Goal: Find contact information: Find contact information

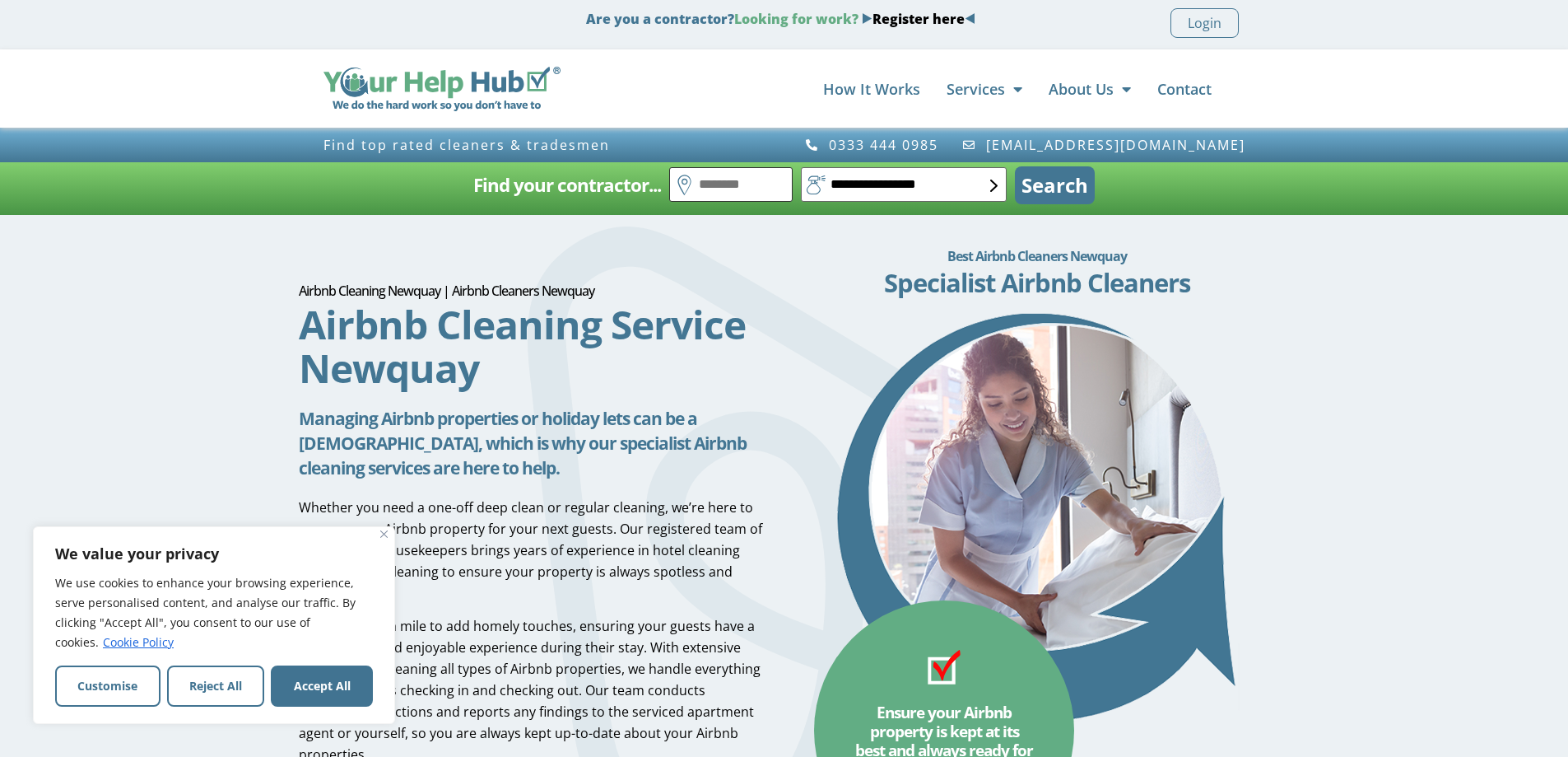
click at [707, 183] on input "text" at bounding box center [730, 184] width 124 height 34
type input "*******"
click at [972, 189] on select "**********" at bounding box center [904, 184] width 206 height 34
select select "*"
click at [801, 168] on select "**********" at bounding box center [904, 184] width 206 height 34
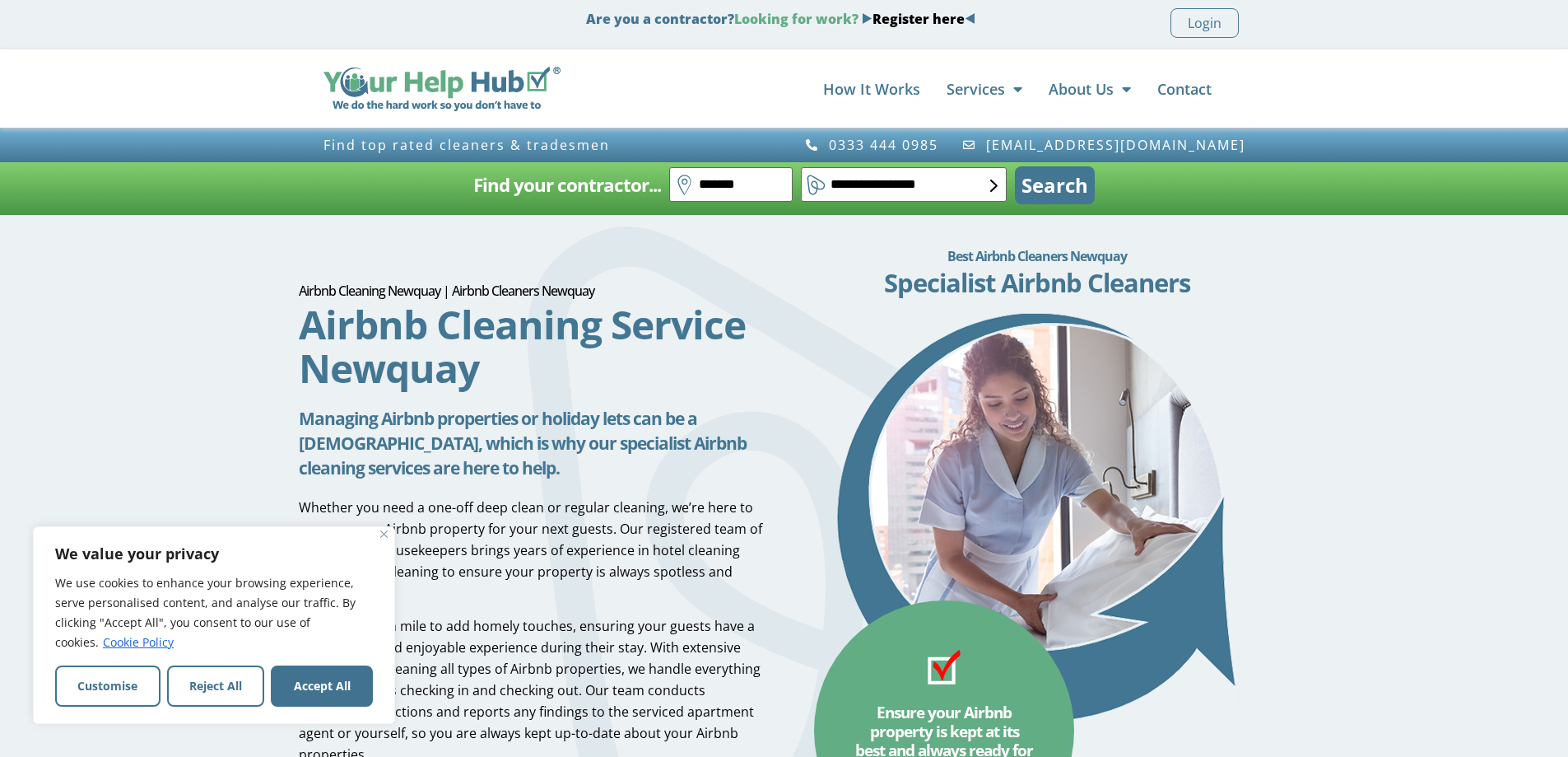
click at [1058, 185] on button "Search" at bounding box center [1055, 185] width 80 height 38
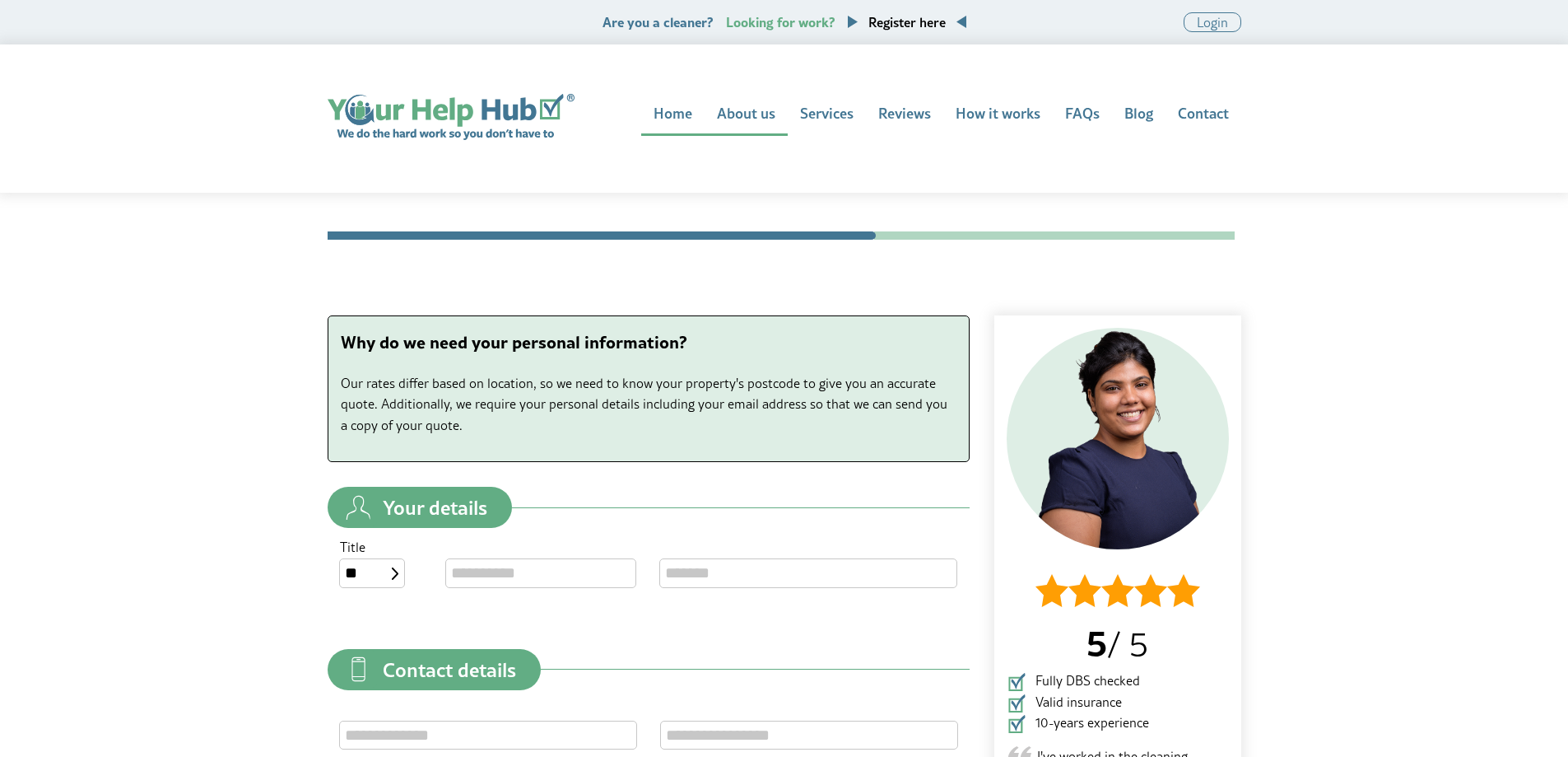
click at [766, 115] on link "About us" at bounding box center [745, 115] width 83 height 42
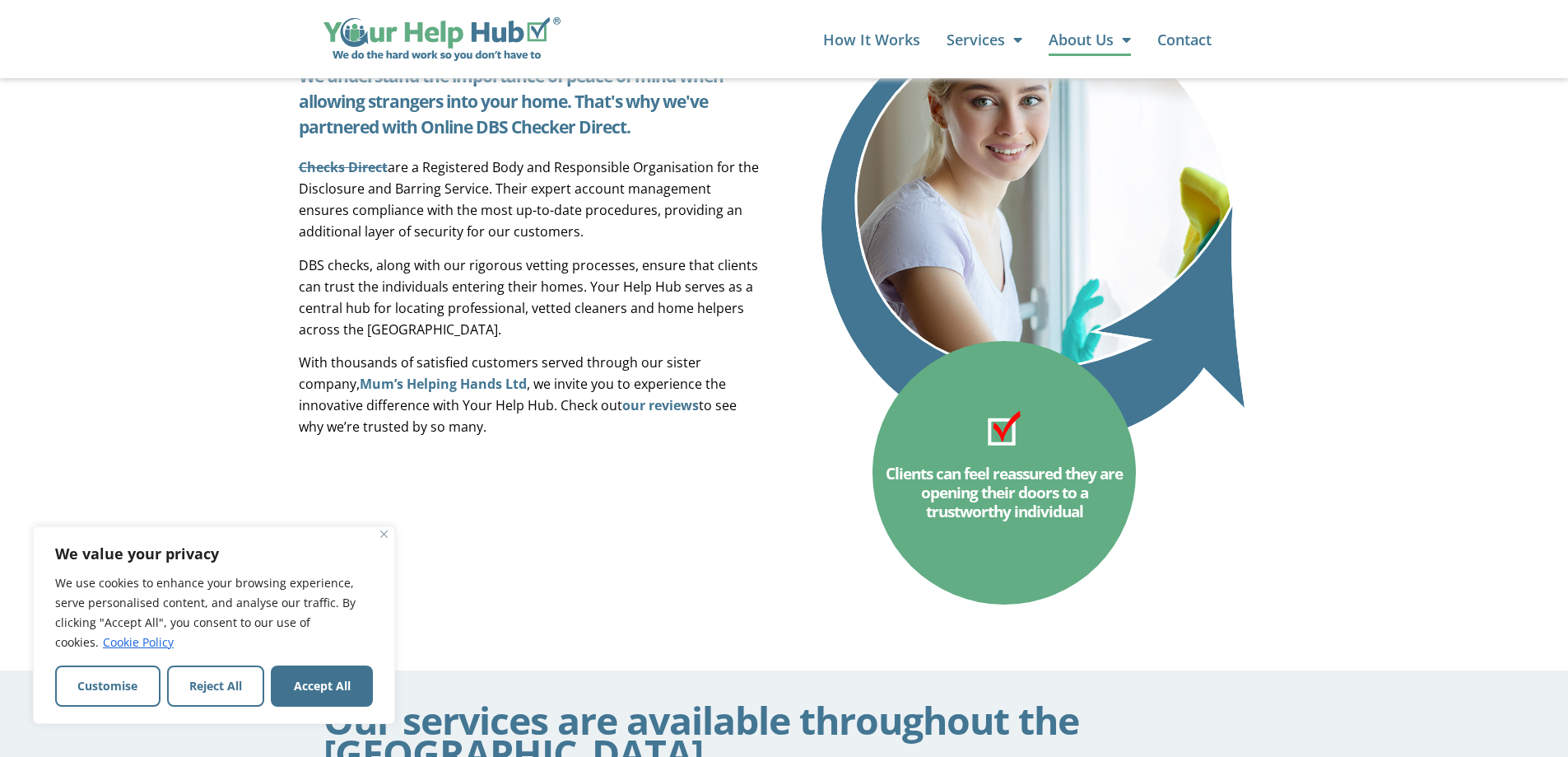
scroll to position [1603, 0]
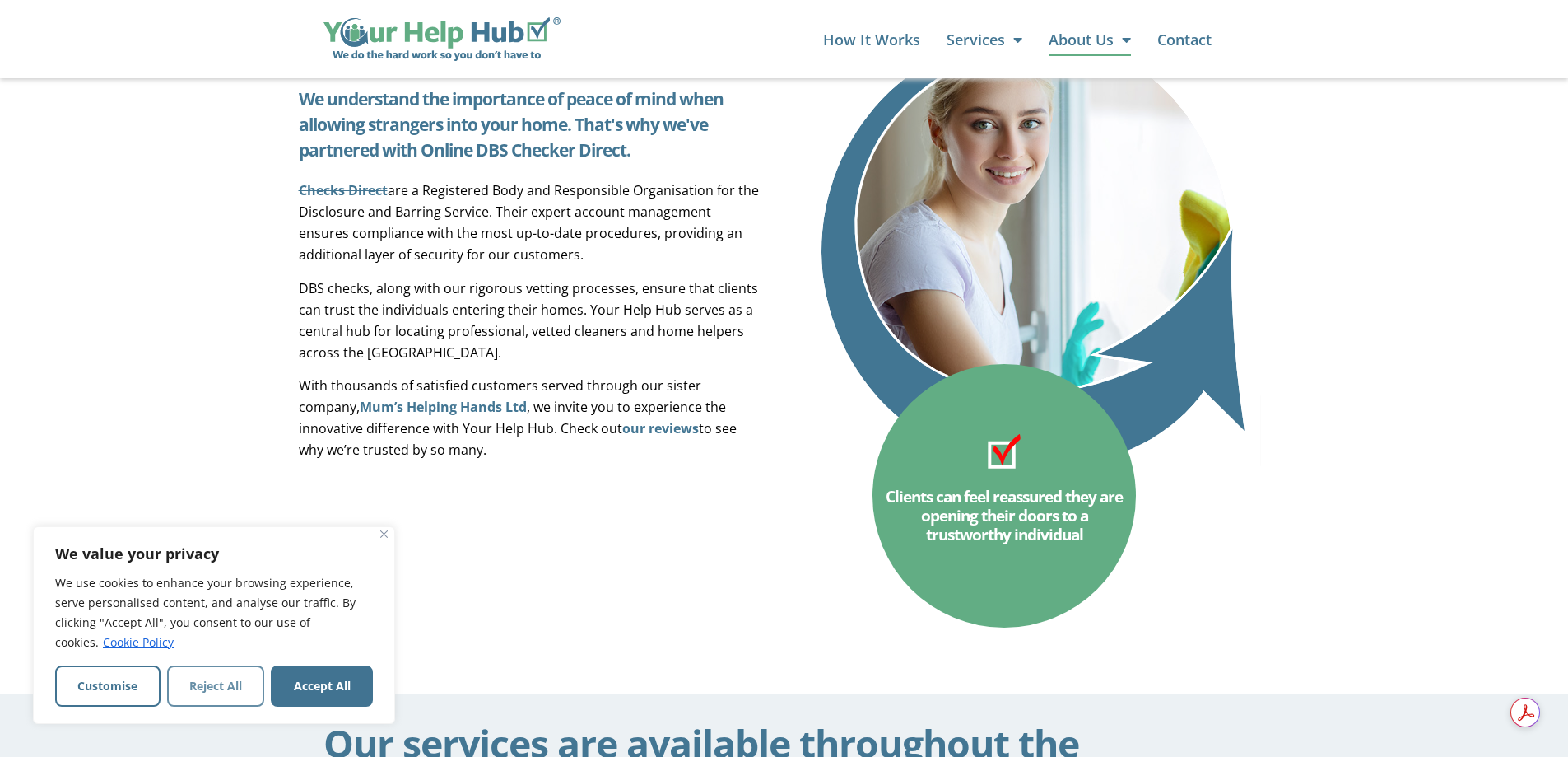
click at [247, 677] on button "Reject All" at bounding box center [216, 686] width 98 height 41
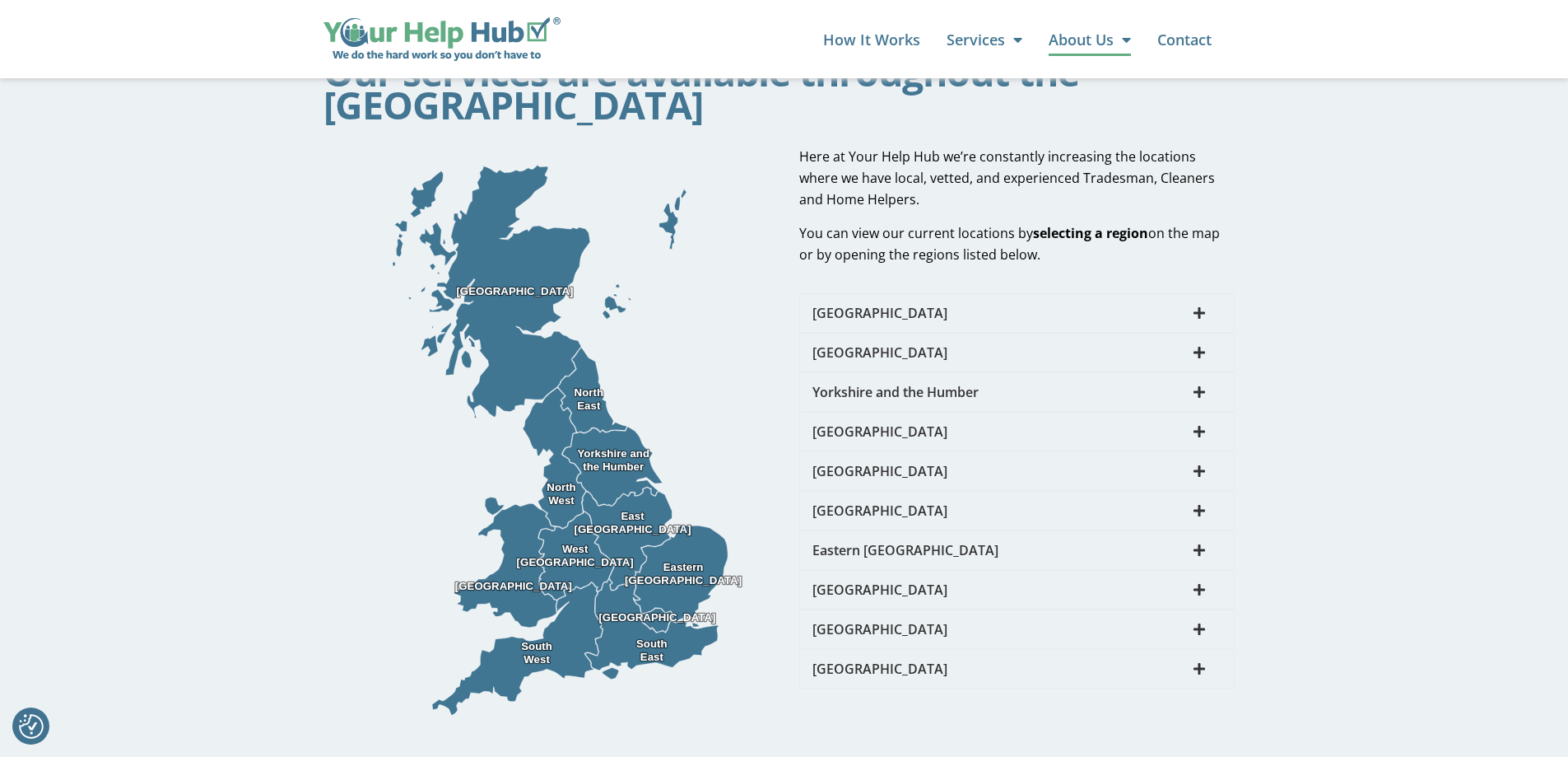
scroll to position [2278, 0]
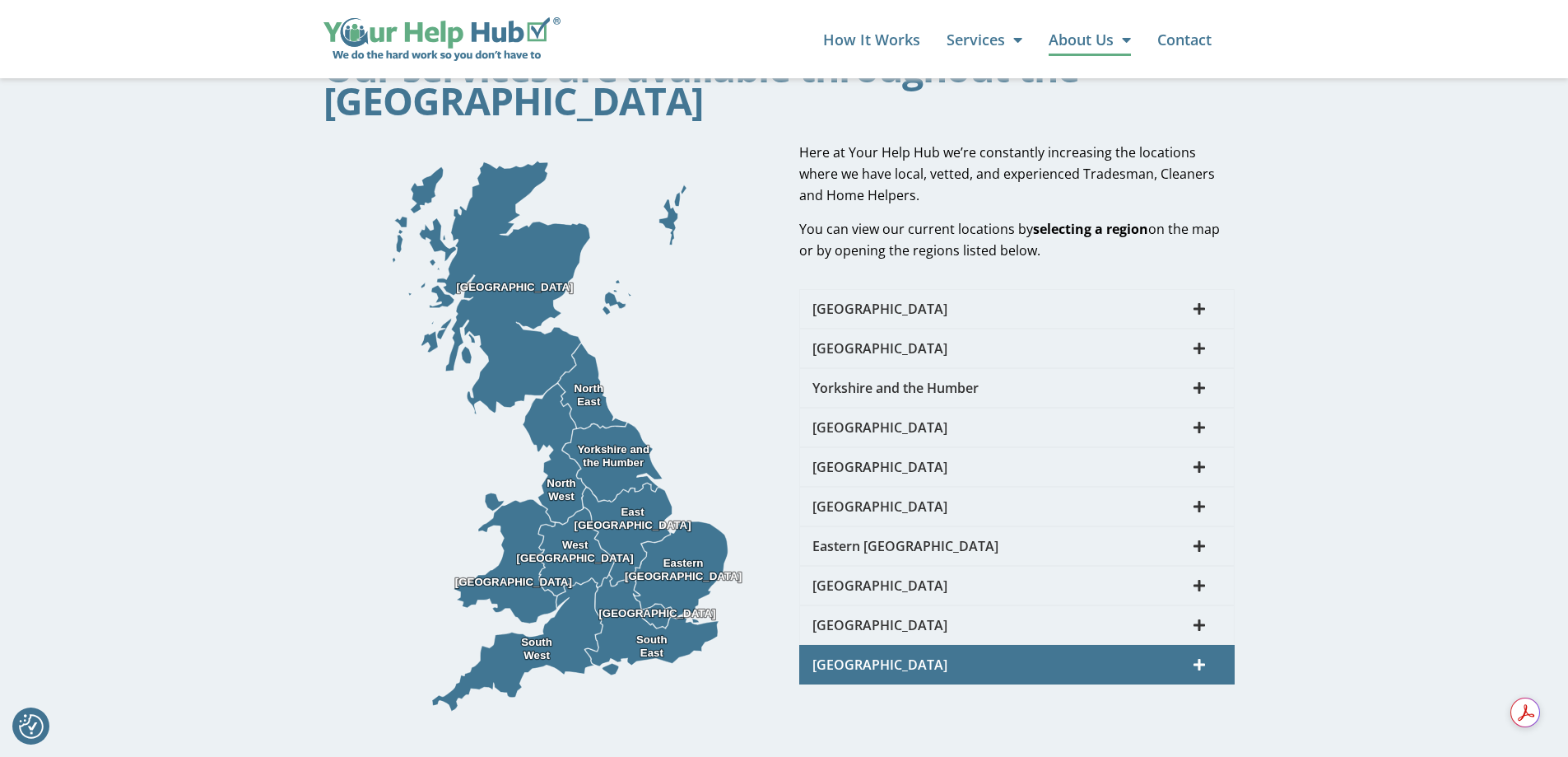
click at [908, 658] on span "South West" at bounding box center [998, 665] width 373 height 13
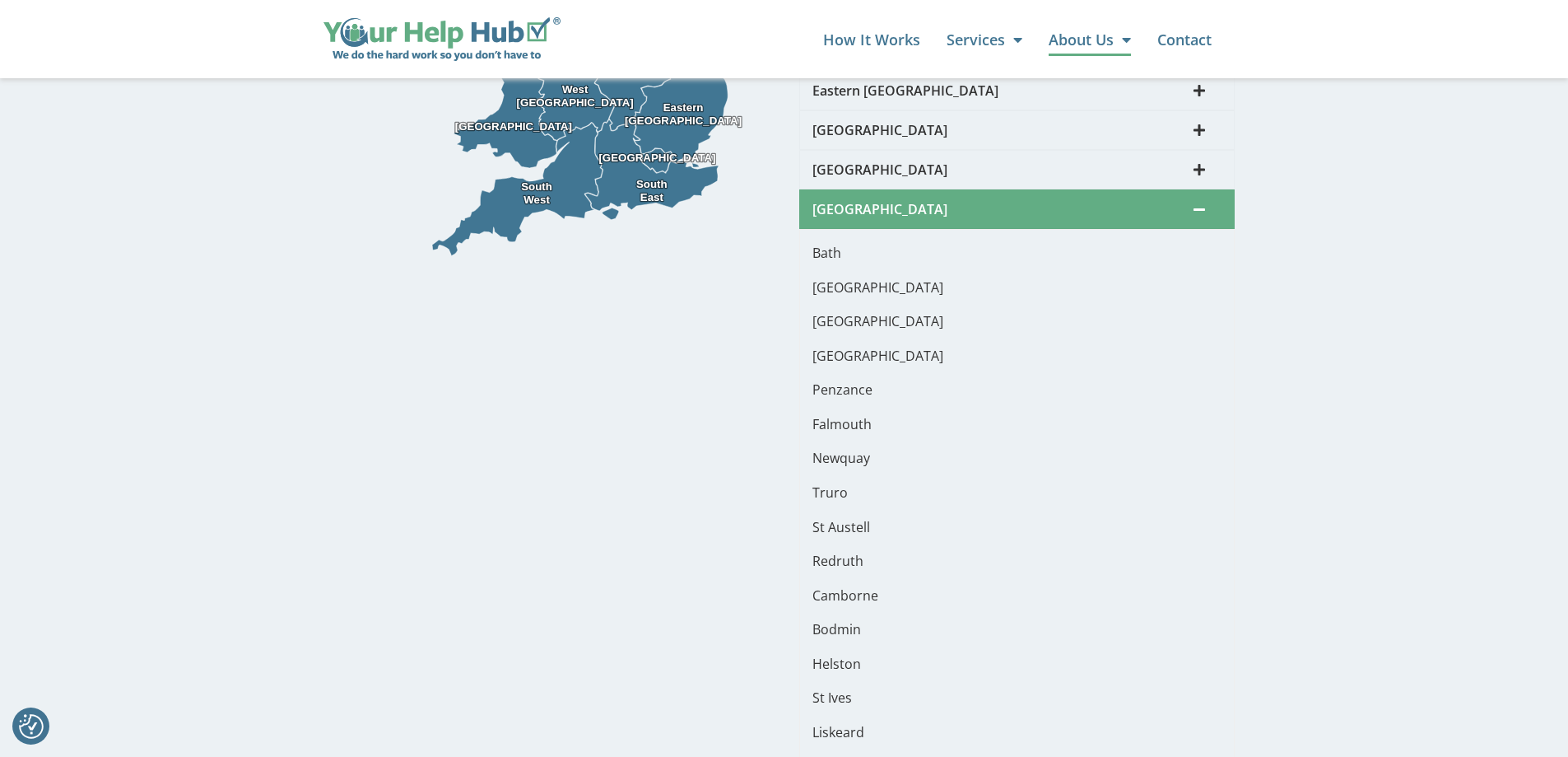
scroll to position [2754, 0]
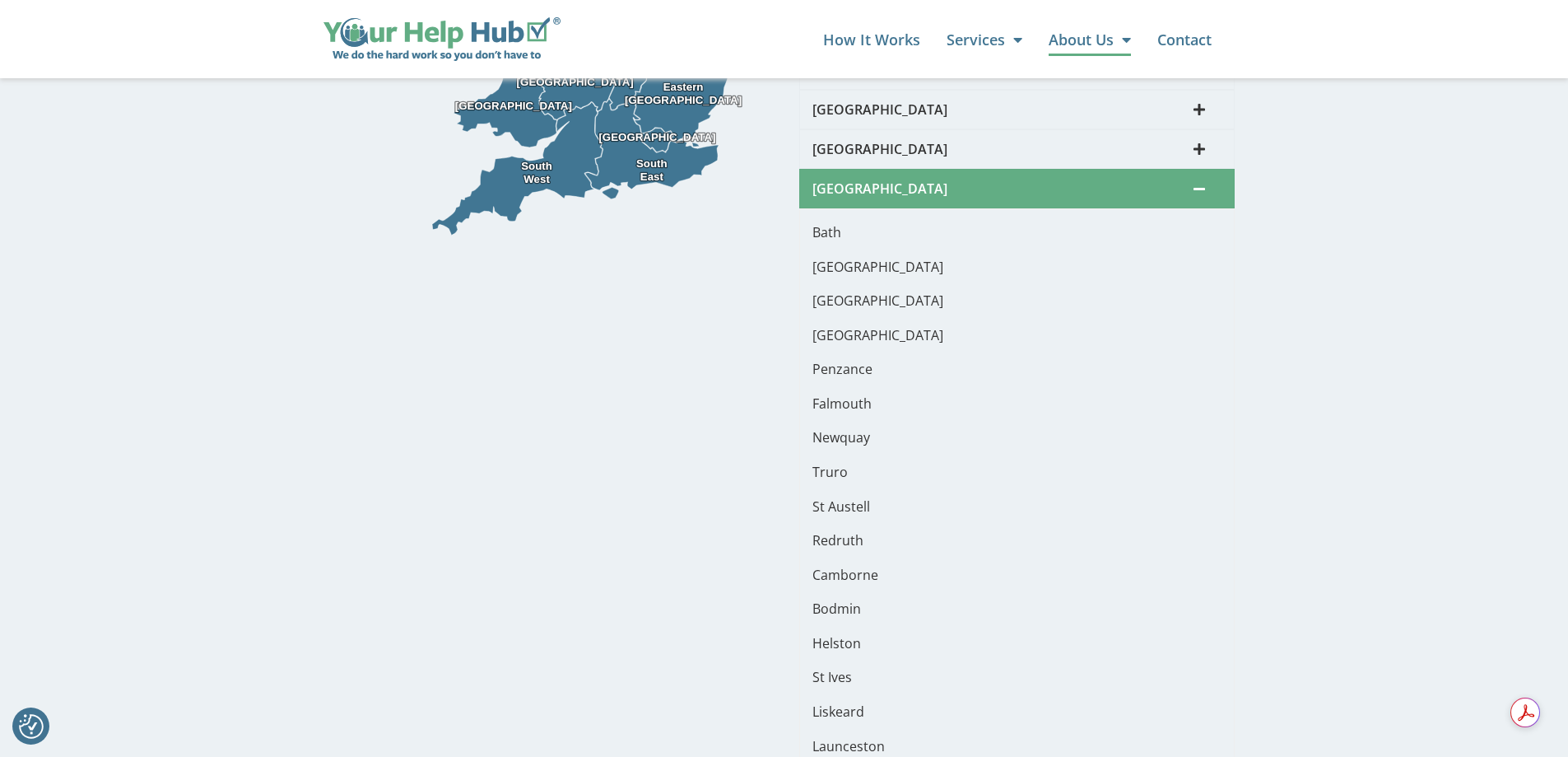
click at [834, 426] on p "Newquay" at bounding box center [1017, 438] width 409 height 22
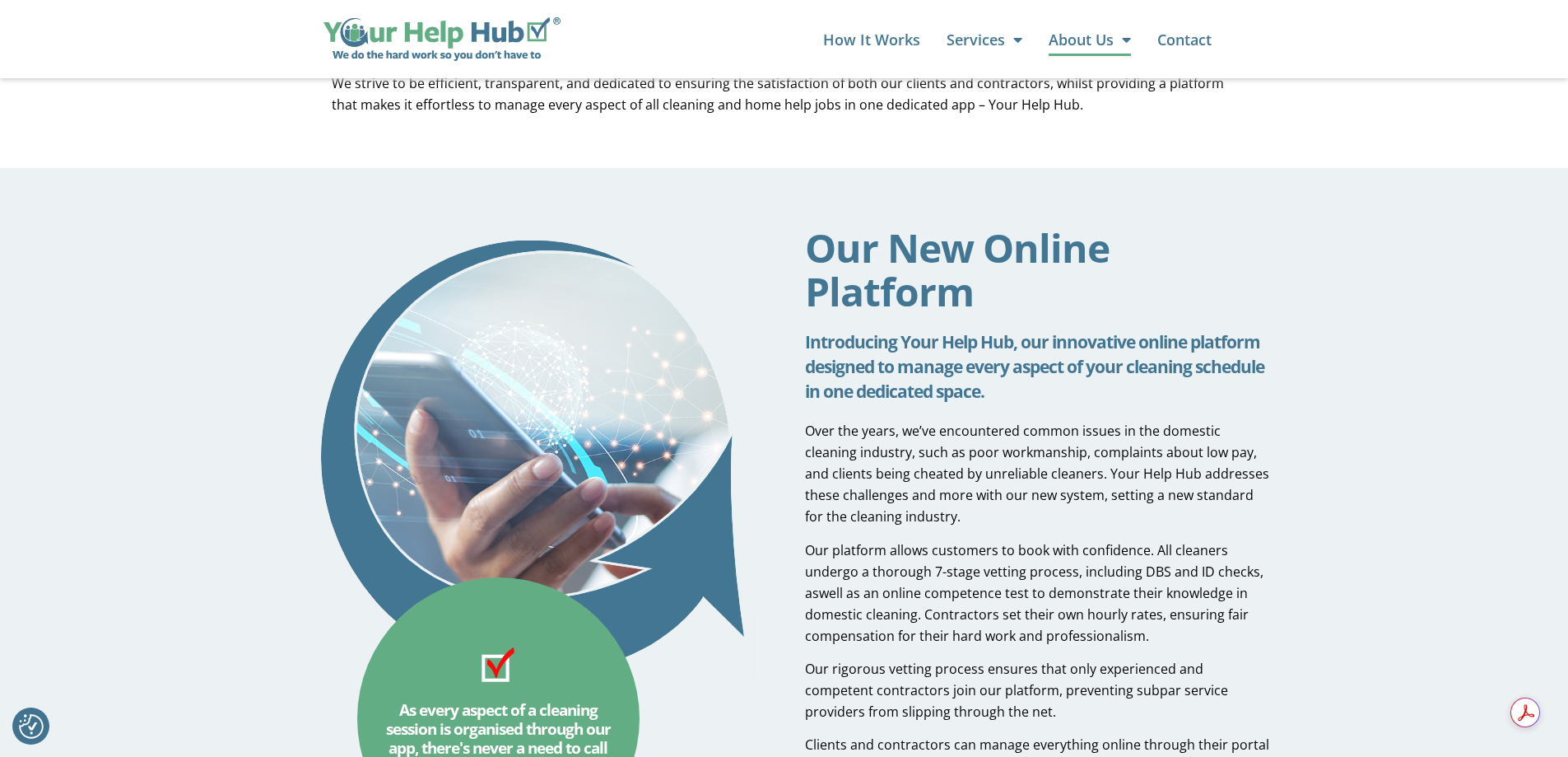
scroll to position [0, 0]
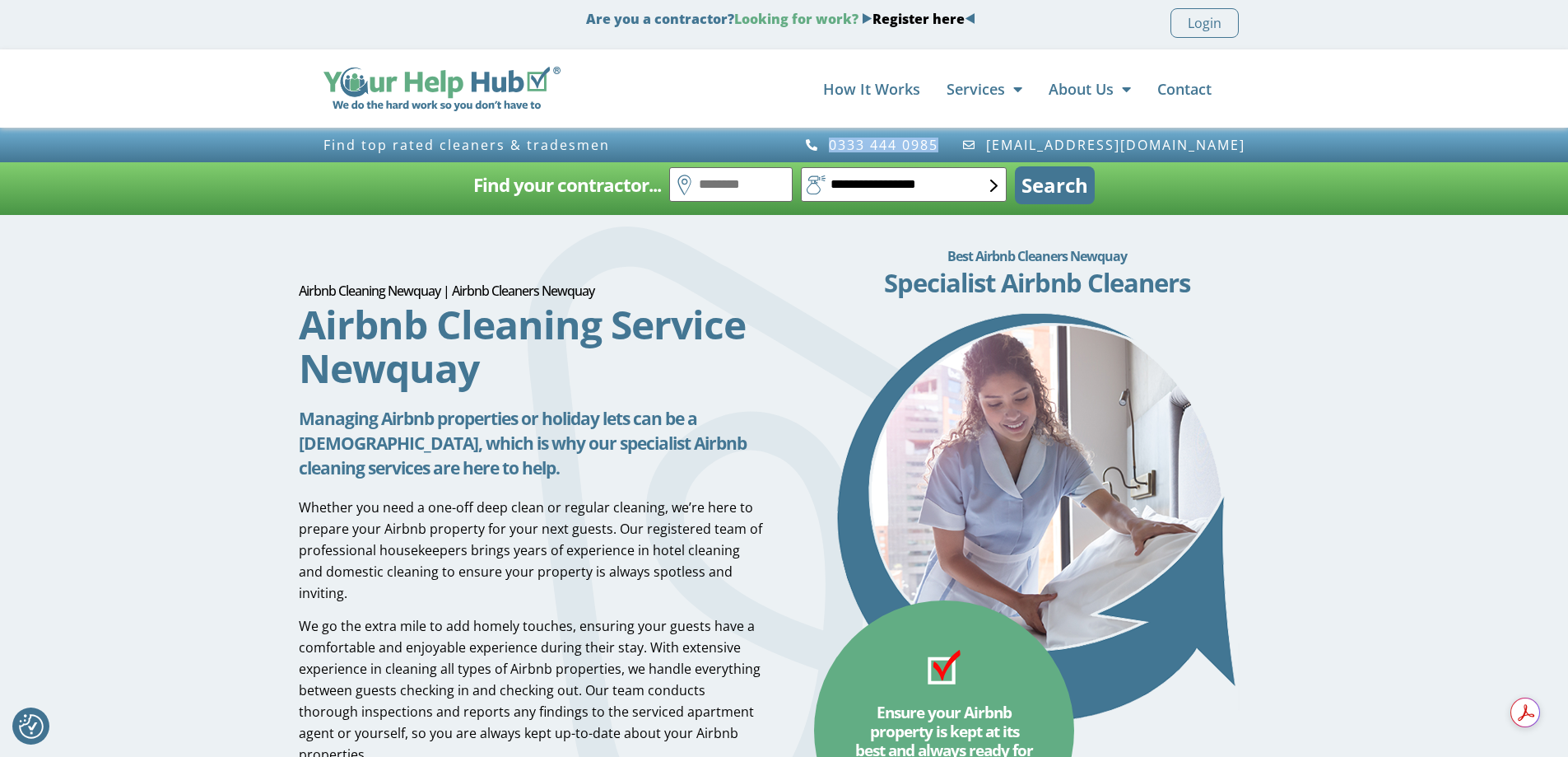
drag, startPoint x: 1024, startPoint y: 146, endPoint x: 905, endPoint y: 154, distance: 119.3
click at [905, 154] on div "0333 444 0985 info@yourhelphub.com" at bounding box center [1019, 145] width 469 height 32
copy span "0333 444 0985"
click at [1187, 92] on link "Contact" at bounding box center [1185, 88] width 54 height 33
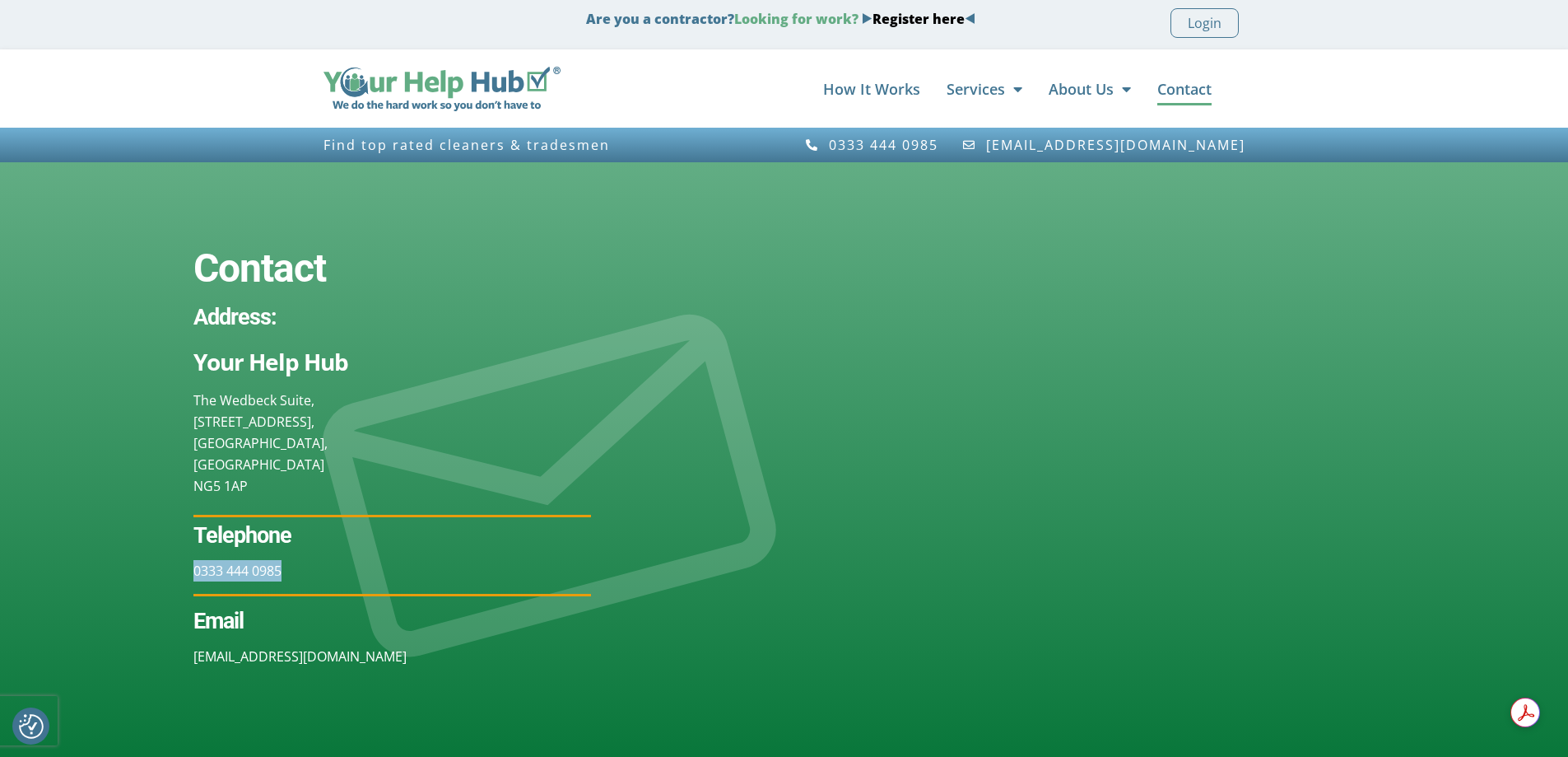
drag, startPoint x: 288, startPoint y: 574, endPoint x: 154, endPoint y: 575, distance: 134.0
click at [154, 575] on div "Contact Address: Your Help Hub [STREET_ADDRESS] Telephone 0333 444 0985 Email […" at bounding box center [392, 485] width 784 height 646
copy link "0333 444 0985"
